Goal: Task Accomplishment & Management: Manage account settings

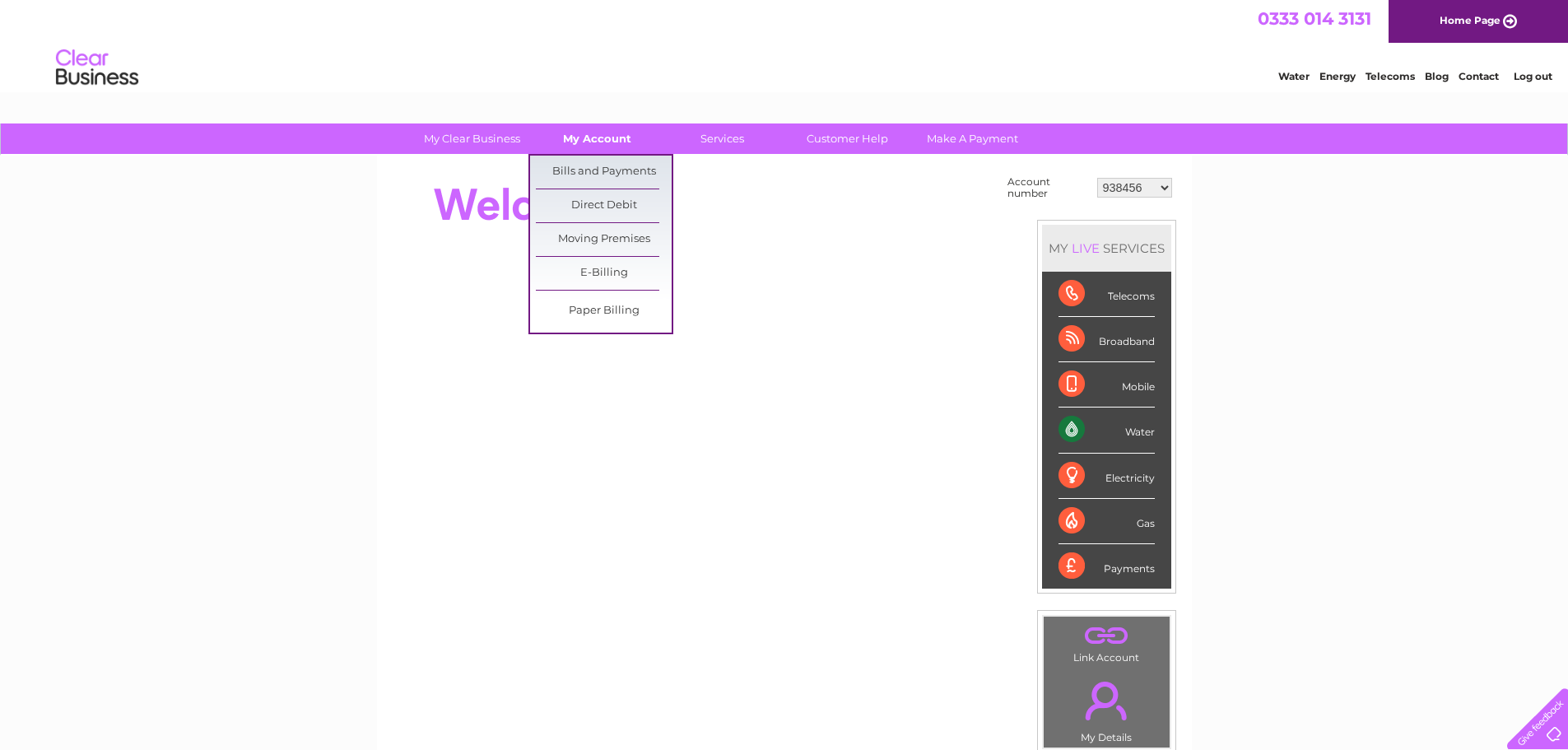
click at [610, 143] on link "My Account" at bounding box center [597, 138] width 136 height 30
click at [610, 162] on link "Bills and Payments" at bounding box center [603, 172] width 136 height 33
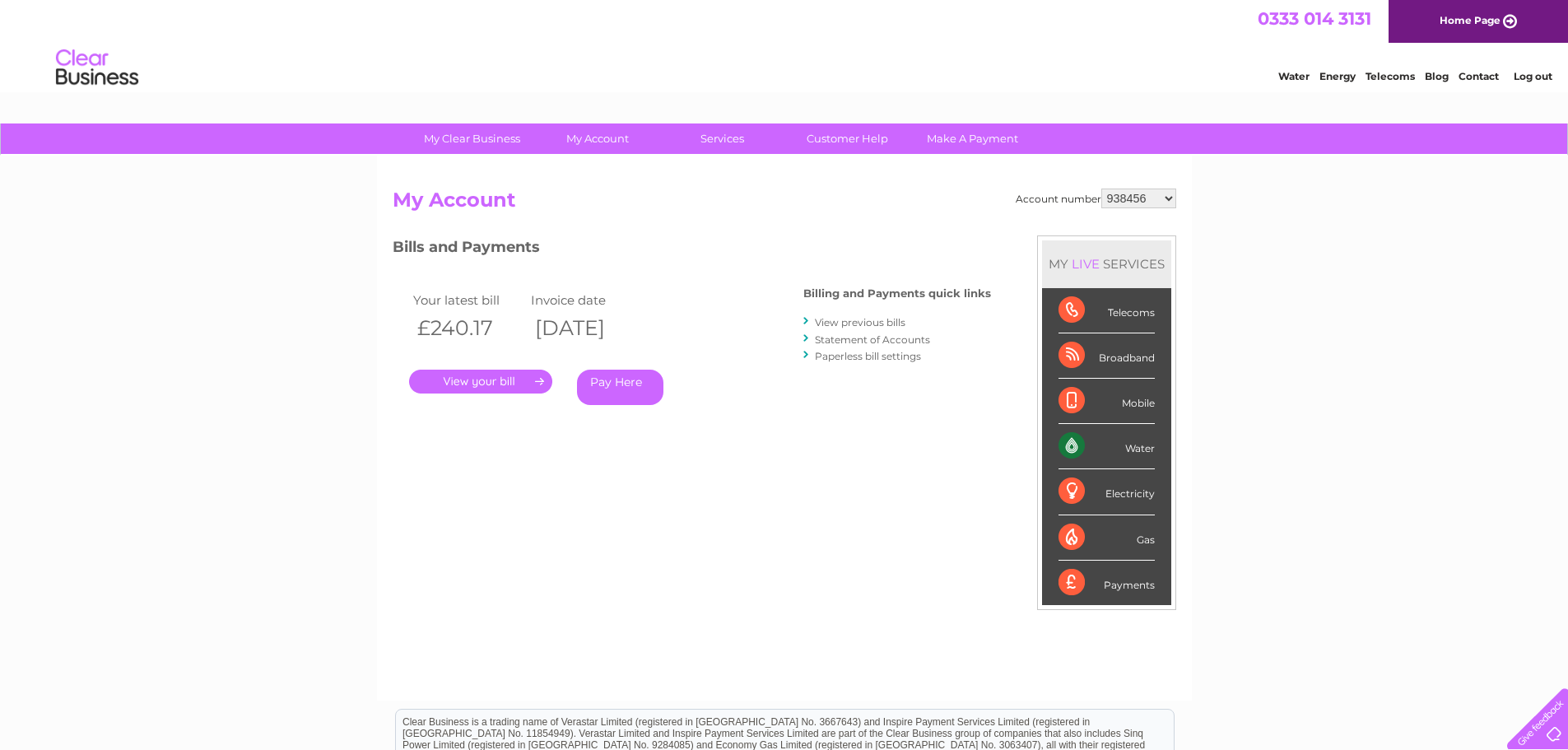
click at [1172, 197] on select "938456 1096113 1119531 1145645 30295271 30321479 30322260" at bounding box center [1138, 198] width 75 height 19
select select "1096113"
click at [1101, 189] on select "938456 1096113 1119531 1145645 30295271 30321479 30322260" at bounding box center [1138, 198] width 75 height 19
click at [1167, 197] on select "938456 1096113 1119531 1145645 30295271 30321479 30322260" at bounding box center [1138, 198] width 75 height 19
select select "1119531"
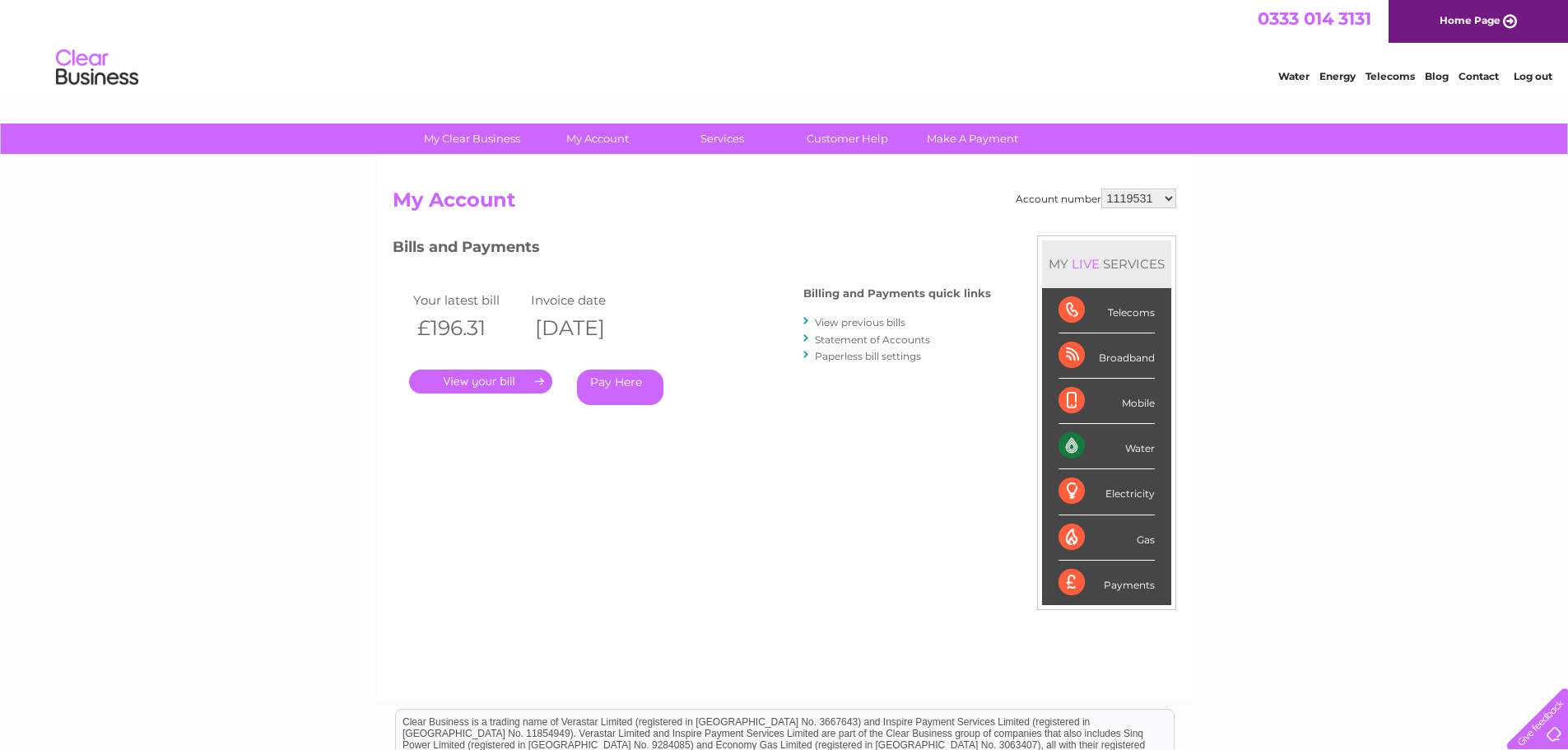
click at [1101, 189] on select "938456 1096113 1119531 1145645 30295271 30321479 30322260" at bounding box center [1138, 198] width 75 height 19
click at [1170, 196] on select "938456 1096113 1119531 1145645 30295271 30321479 30322260" at bounding box center [1138, 198] width 75 height 19
select select "1145645"
click at [1101, 189] on select "938456 1096113 1119531 1145645 30295271 30321479 30322260" at bounding box center [1138, 198] width 75 height 19
drag, startPoint x: 0, startPoint y: 0, endPoint x: 1171, endPoint y: 197, distance: 1187.5
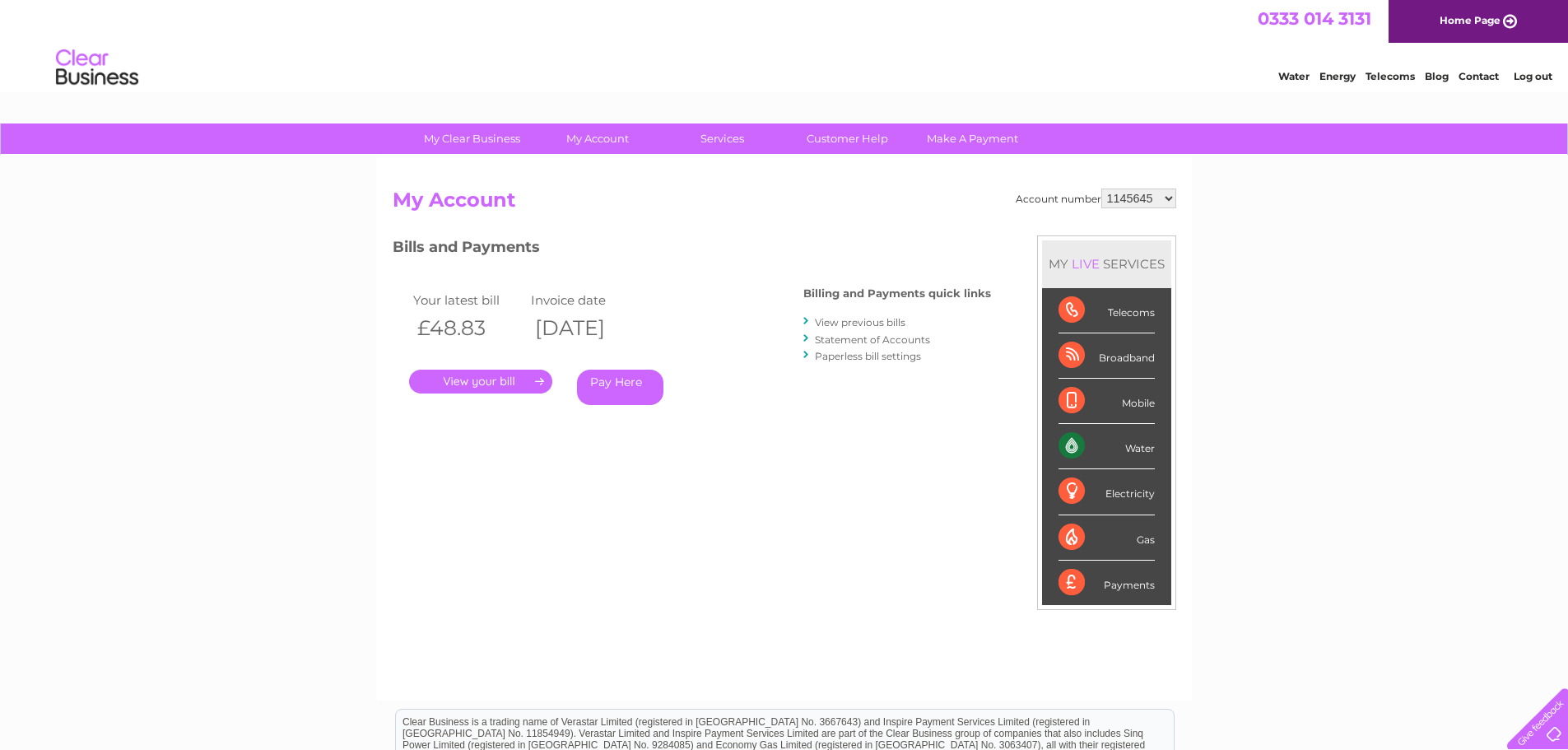
click at [1171, 197] on select "938456 1096113 1119531 1145645 30295271 30321479 30322260" at bounding box center [1138, 198] width 75 height 19
select select "30295271"
click at [1101, 189] on select "938456 1096113 1119531 1145645 30295271 30321479 30322260" at bounding box center [1138, 198] width 75 height 19
drag, startPoint x: 0, startPoint y: 0, endPoint x: 1168, endPoint y: 194, distance: 1184.0
click at [1168, 194] on select "938456 1096113 1119531 1145645 30295271 30321479 30322260" at bounding box center [1138, 198] width 75 height 19
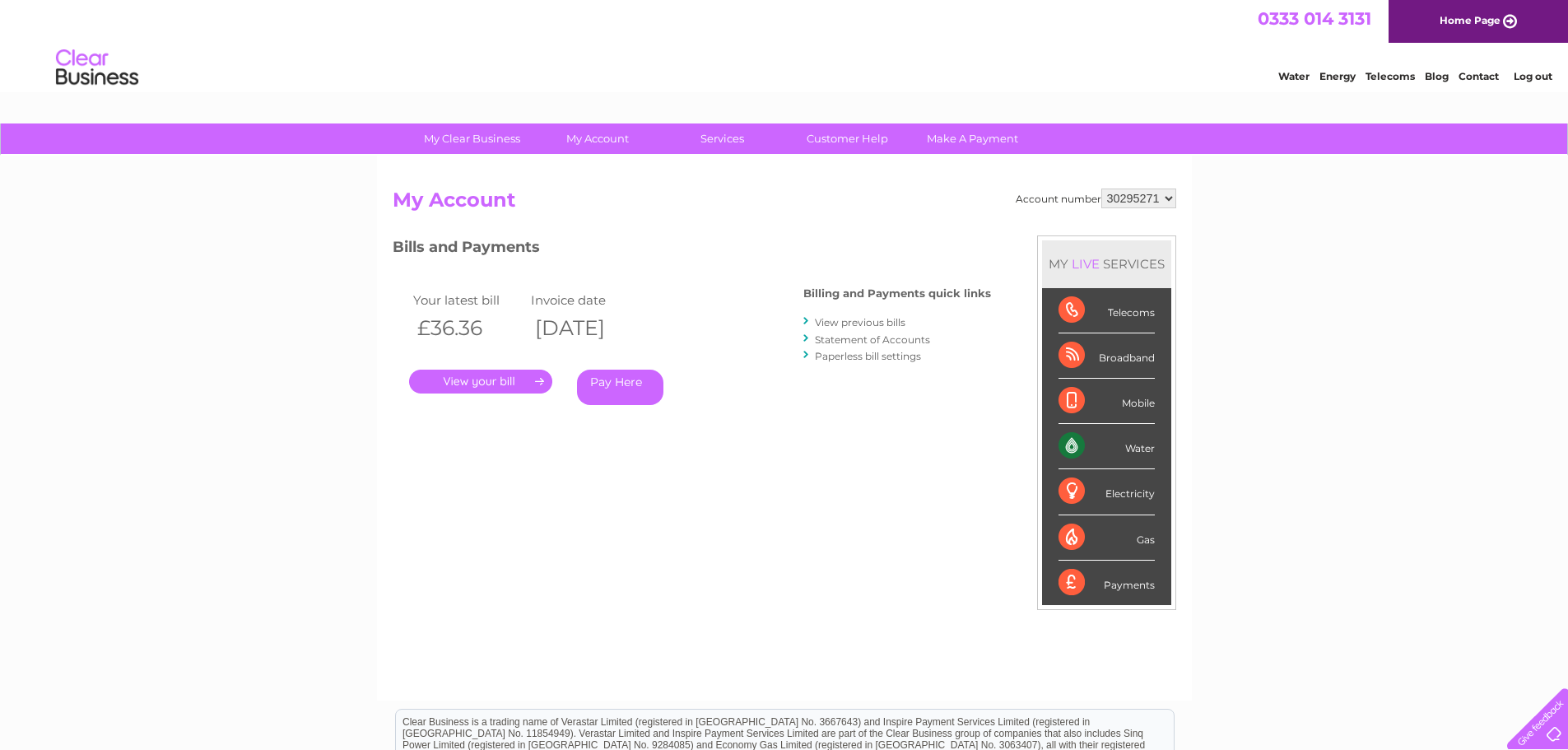
select select "30321479"
click at [1101, 189] on select "938456 1096113 1119531 1145645 30295271 30321479 30322260" at bounding box center [1138, 198] width 75 height 19
click at [1481, 336] on div "My Clear Business Login Details My Details My Preferences Link Account My Accou…" at bounding box center [784, 552] width 1568 height 858
click at [1477, 343] on div "My Clear Business Login Details My Details My Preferences Link Account My Accou…" at bounding box center [784, 552] width 1568 height 858
click at [122, 449] on div "My Clear Business Login Details My Details My Preferences Link Account My Accou…" at bounding box center [784, 552] width 1568 height 858
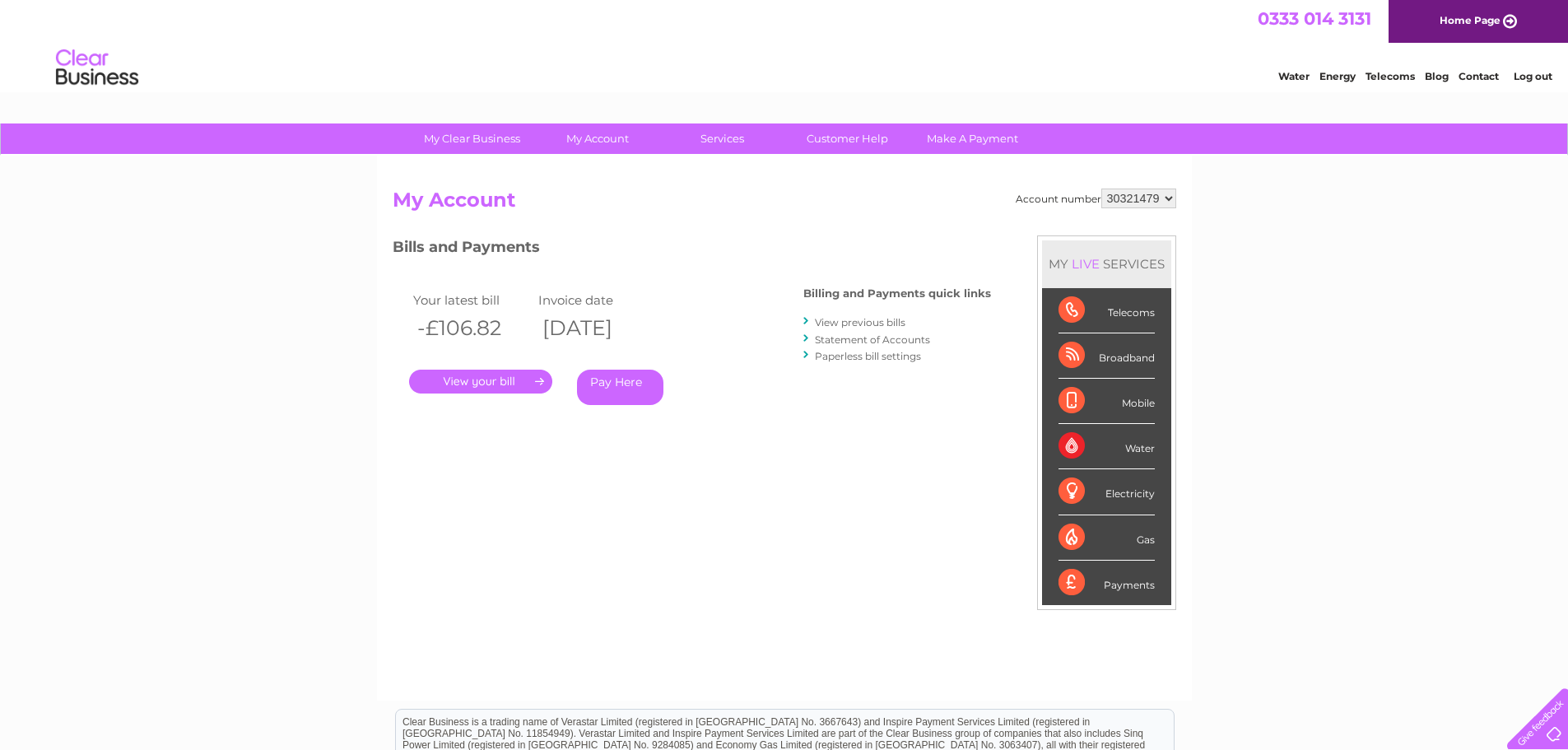
click at [488, 377] on link "." at bounding box center [481, 381] width 144 height 24
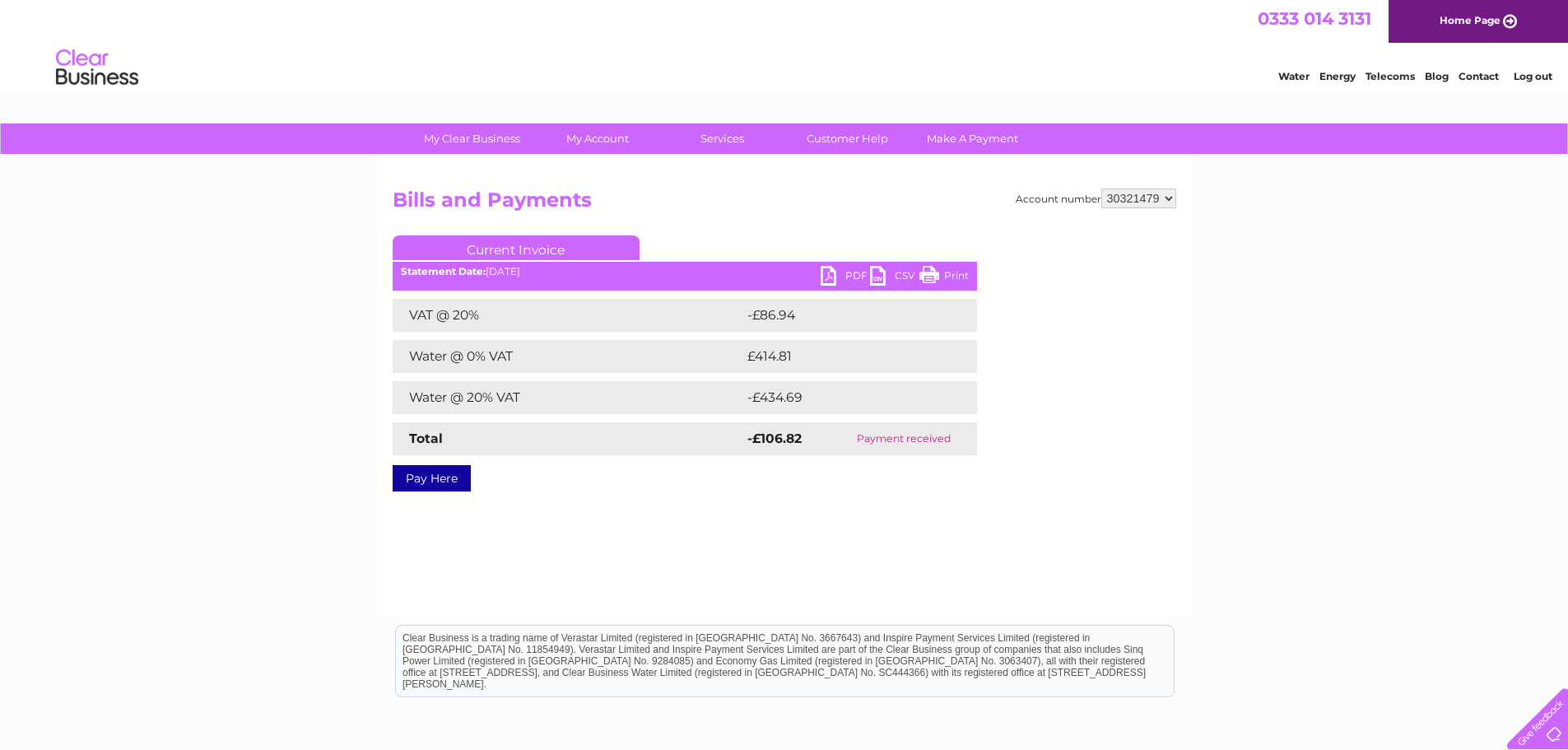
click at [1172, 197] on select "938456 1096113 1119531 1145645 30295271 30321479 30322260" at bounding box center [1138, 198] width 75 height 19
select select "30322260"
click at [1101, 189] on select "938456 1096113 1119531 1145645 30295271 30321479 30322260" at bounding box center [1138, 198] width 75 height 19
click at [1159, 199] on select "938456 1096113 1119531 1145645 30295271 30321479 30322260" at bounding box center [1138, 198] width 75 height 19
click at [1153, 197] on select "938456 1096113 1119531 1145645 30295271 30321479 30322260" at bounding box center [1138, 198] width 75 height 19
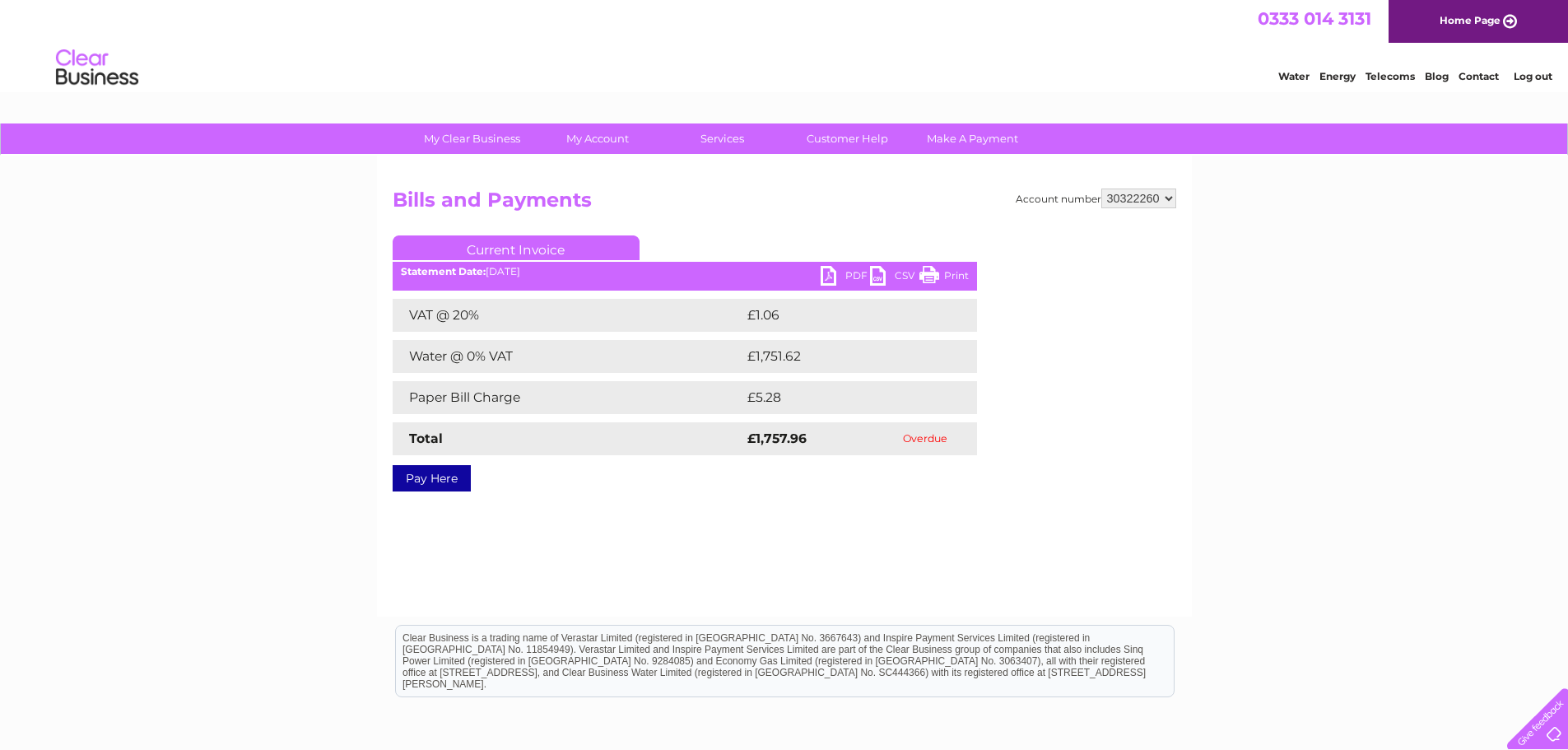
click at [1347, 302] on div "My Clear Business Login Details My Details My Preferences Link Account My Accou…" at bounding box center [784, 510] width 1568 height 774
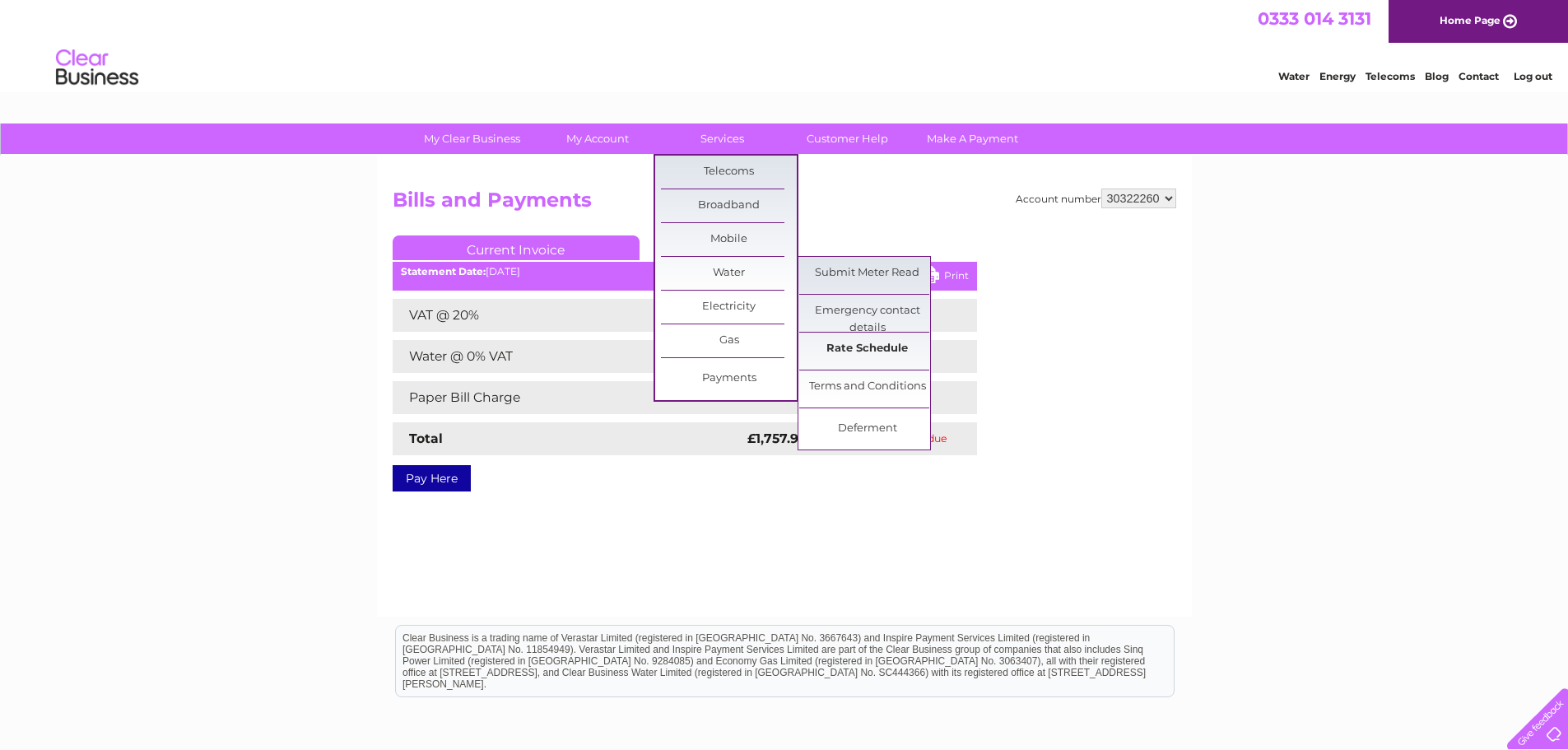
click at [881, 342] on link "Rate Schedule" at bounding box center [866, 348] width 136 height 33
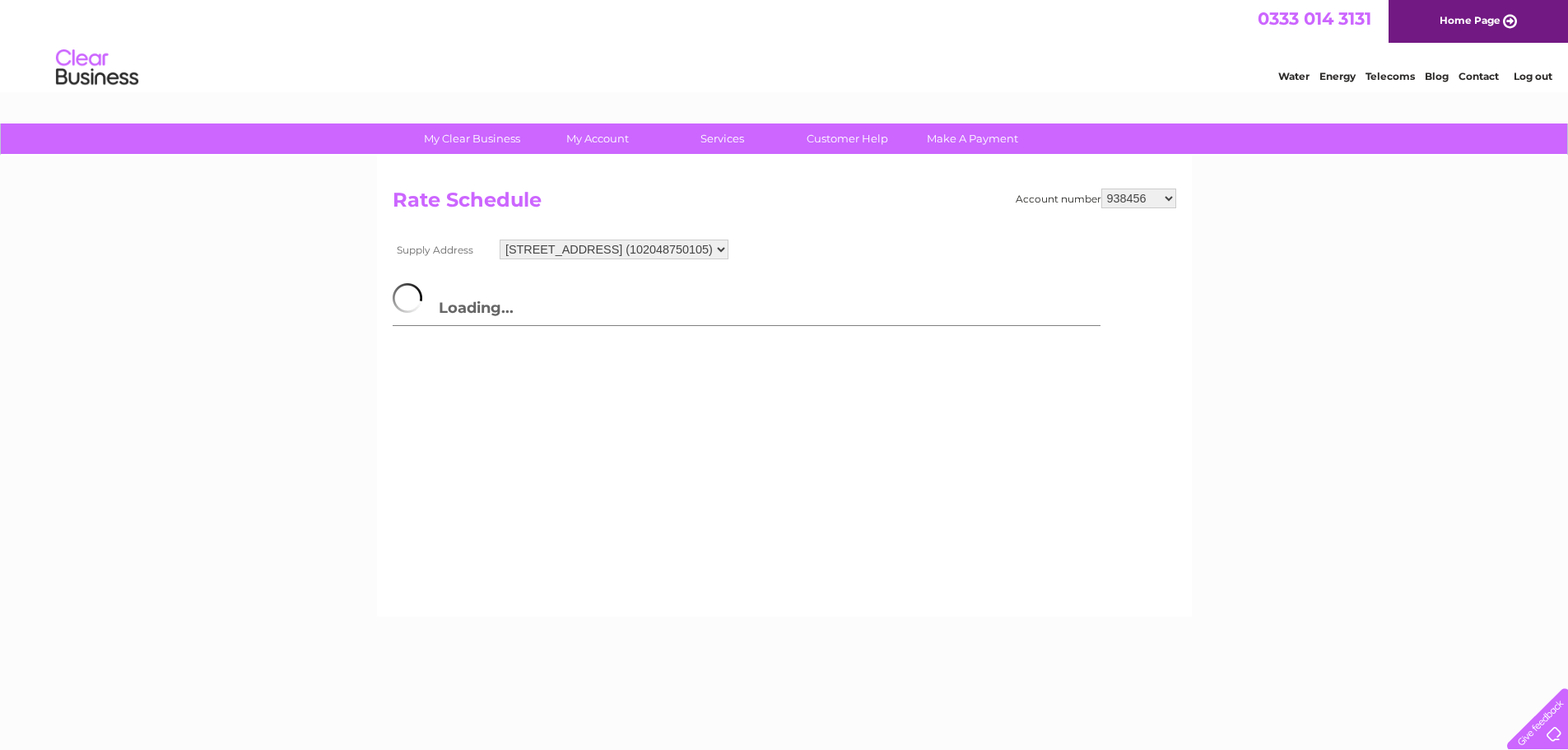
click at [1168, 199] on select "938456 1096113 1119531 1145645 30295271 30321479 30322260" at bounding box center [1138, 198] width 75 height 19
select select "30322260"
click at [1101, 189] on select "938456 1096113 1119531 1145645 30295271 30321479 30322260" at bounding box center [1138, 198] width 75 height 19
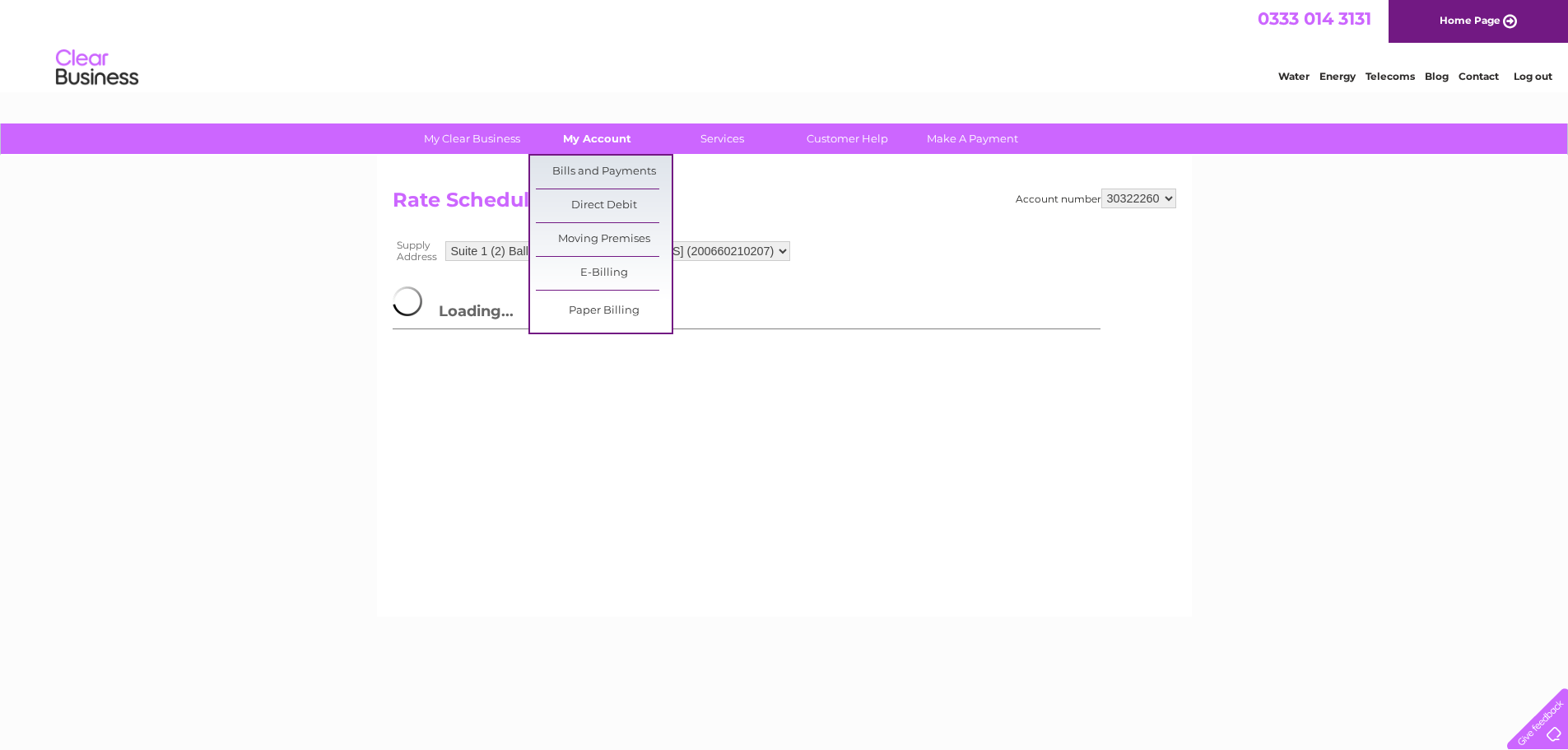
click at [588, 135] on link "My Account" at bounding box center [597, 138] width 136 height 30
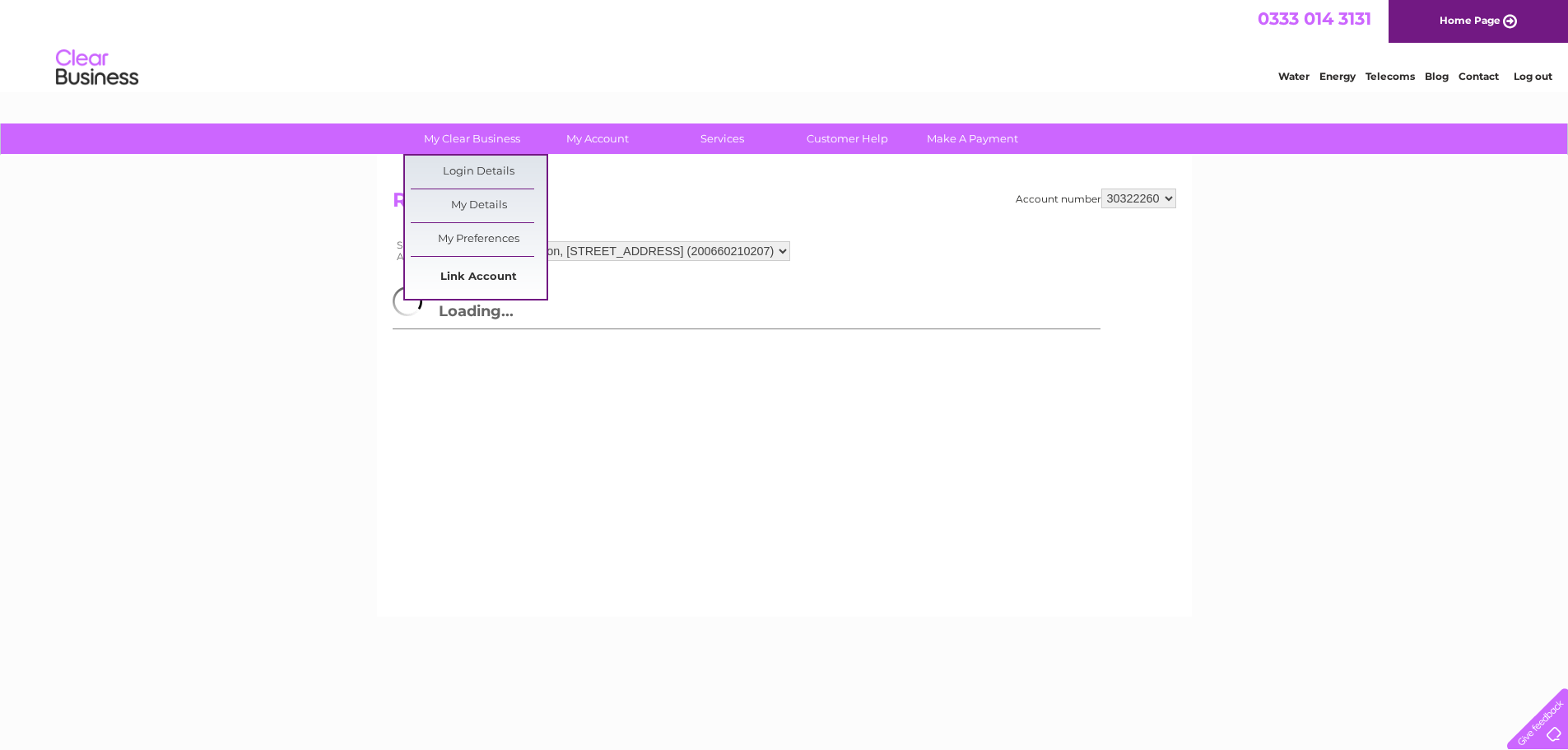
click at [471, 277] on link "Link Account" at bounding box center [478, 277] width 136 height 33
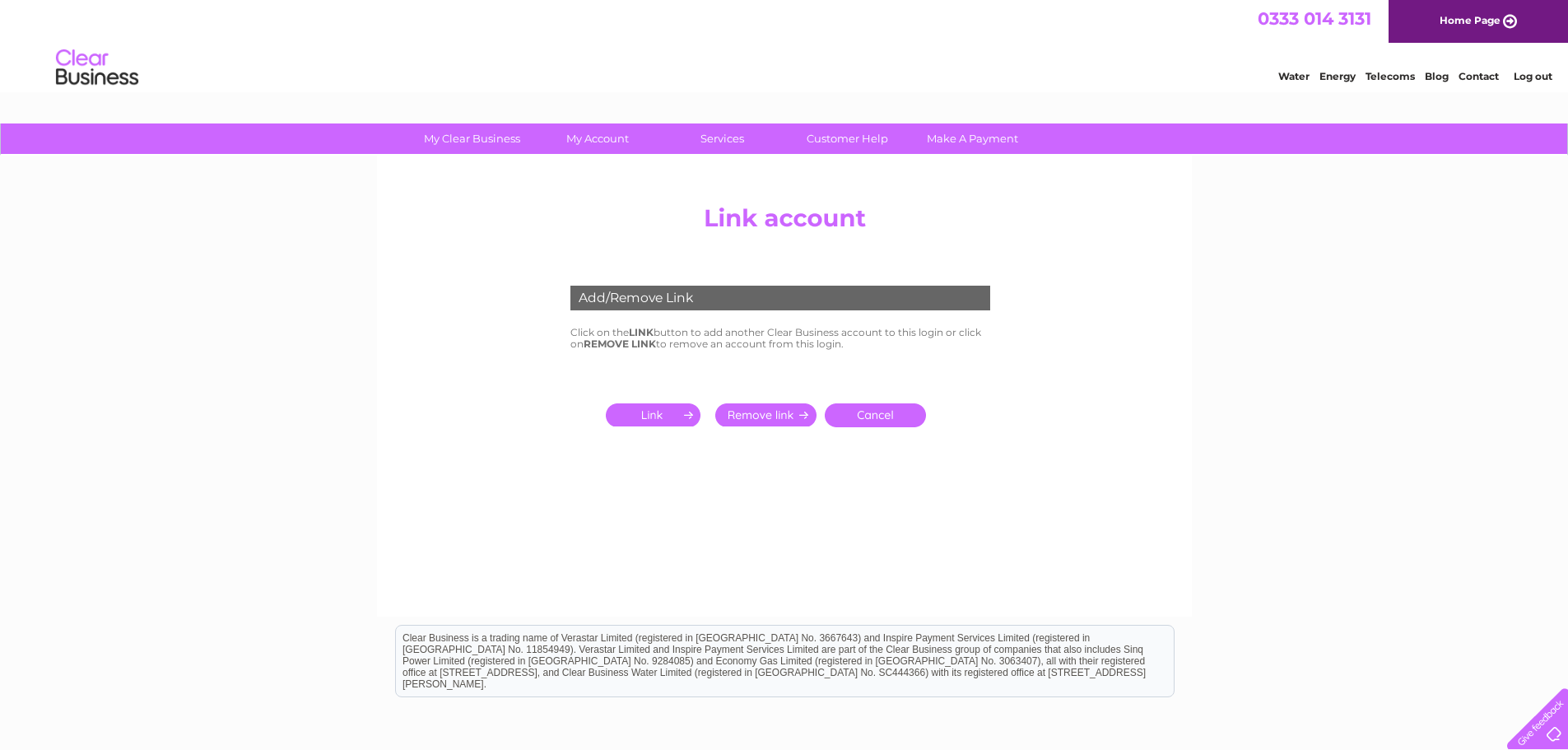
click at [759, 421] on input "submit" at bounding box center [766, 414] width 101 height 23
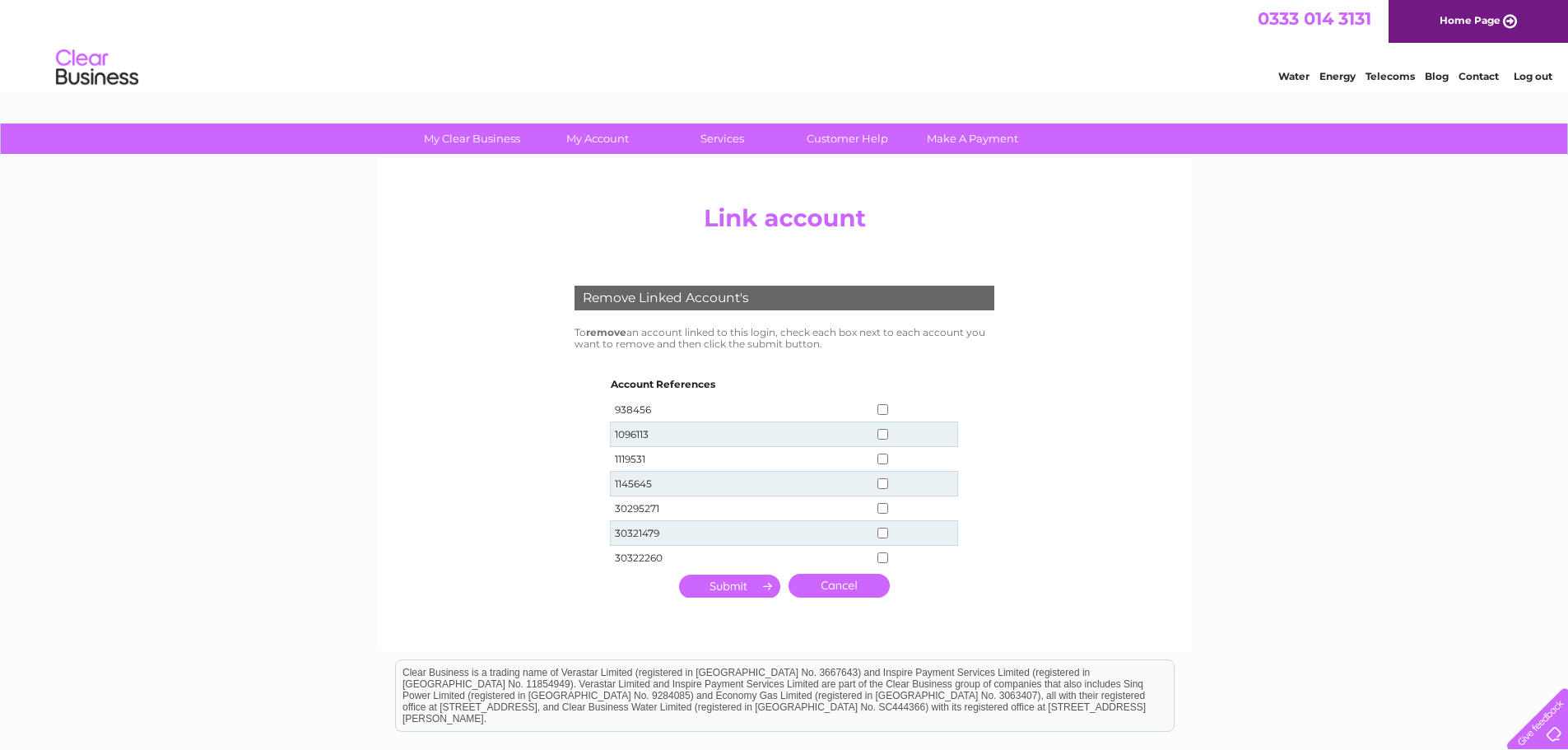
click at [882, 558] on input "checkbox" at bounding box center [883, 558] width 11 height 11
checkbox input "true"
click at [744, 582] on input "submit" at bounding box center [730, 586] width 101 height 23
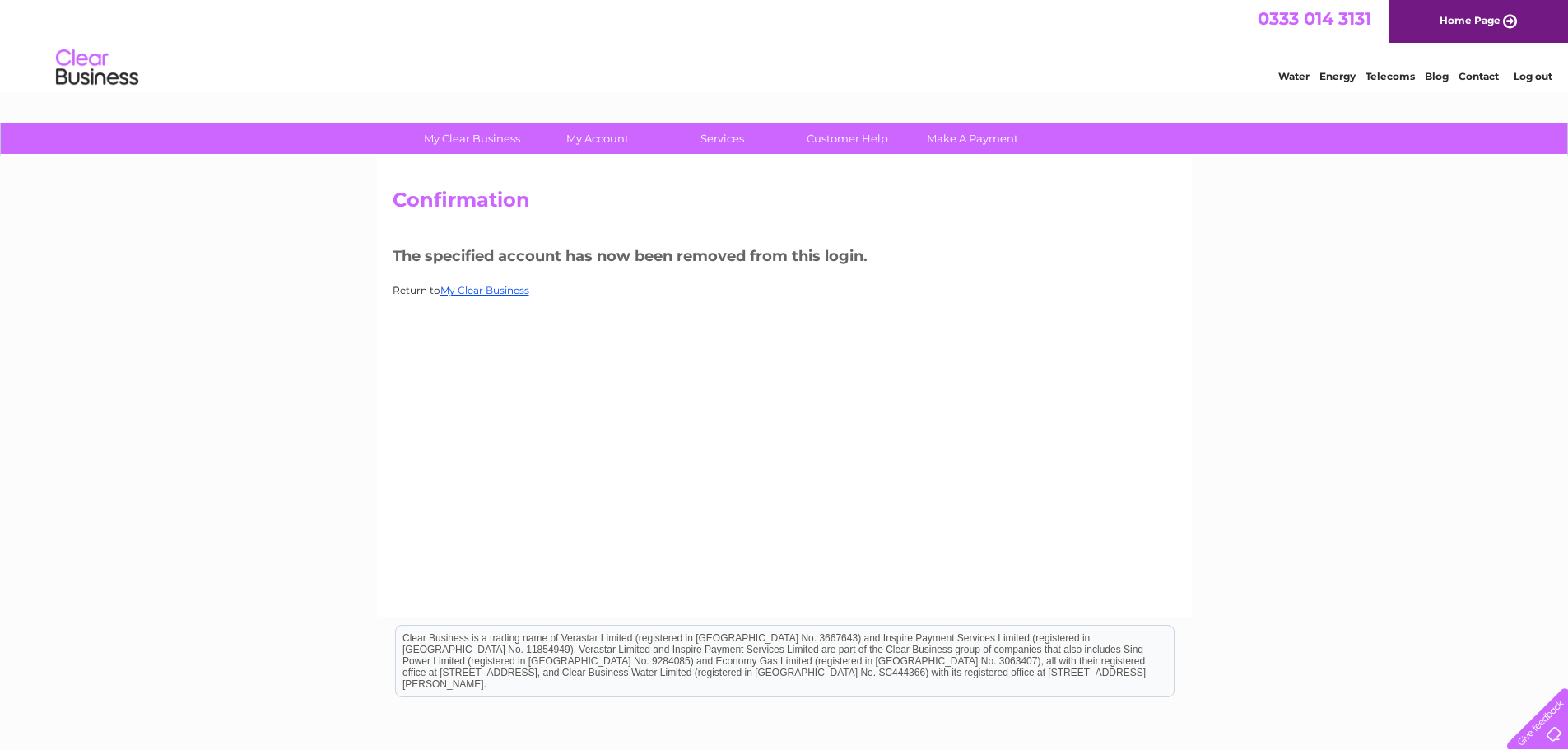
click at [87, 281] on div "My Clear Business Login Details My Details My Preferences Link Account My Accou…" at bounding box center [784, 510] width 1568 height 774
